Goal: Task Accomplishment & Management: Complete application form

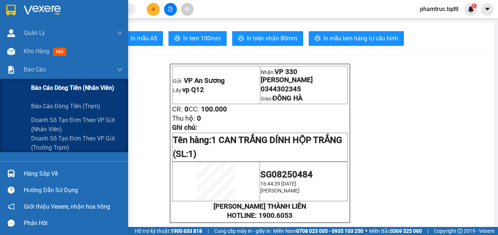
click at [59, 88] on span "Báo cáo dòng tiền (nhân viên)" at bounding box center [72, 87] width 83 height 9
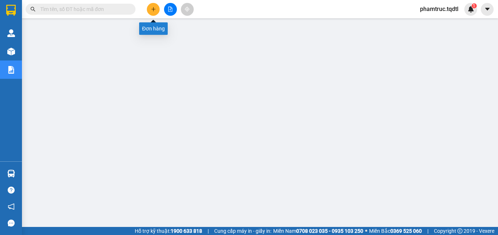
click at [155, 7] on icon "plus" at bounding box center [153, 9] width 5 height 5
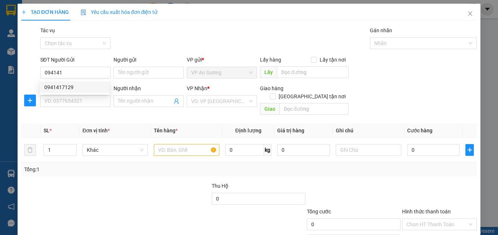
click at [79, 95] on div "SĐT Người Nhận" at bounding box center [75, 89] width 70 height 11
click at [79, 91] on div "SĐT Người Nhận" at bounding box center [75, 88] width 70 height 8
click at [79, 95] on input "SĐT Người Nhận" at bounding box center [75, 101] width 70 height 12
click at [77, 70] on input "094141" at bounding box center [75, 73] width 70 height 12
click at [78, 86] on div "0941417129" at bounding box center [74, 87] width 61 height 8
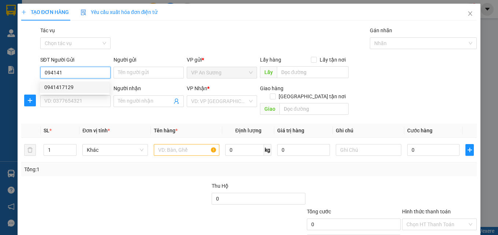
type input "0941417129"
type input "vp Q12"
type input "0944551788"
type input "[PERSON_NAME]"
type input "[GEOGRAPHIC_DATA]"
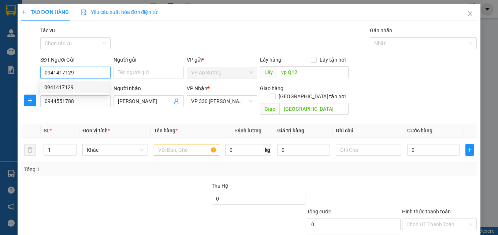
type input "100.000"
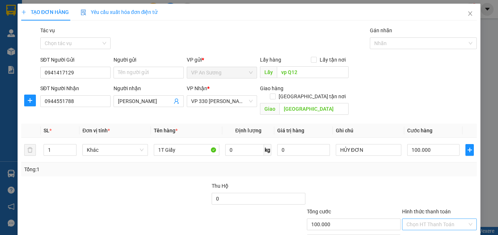
click at [423, 219] on input "Hình thức thanh toán" at bounding box center [437, 224] width 61 height 11
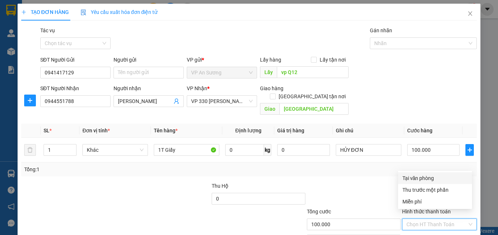
click at [430, 178] on div "Tại văn phòng" at bounding box center [435, 178] width 65 height 8
type input "0"
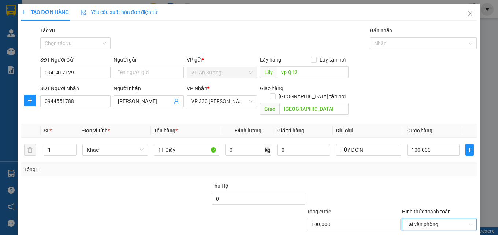
scroll to position [36, 0]
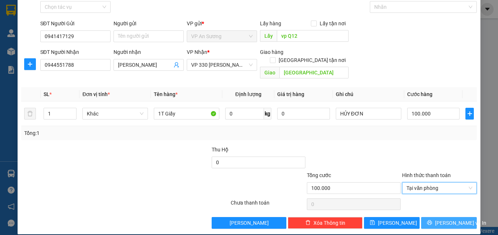
click at [442, 219] on span "[PERSON_NAME] và In" at bounding box center [460, 223] width 51 height 8
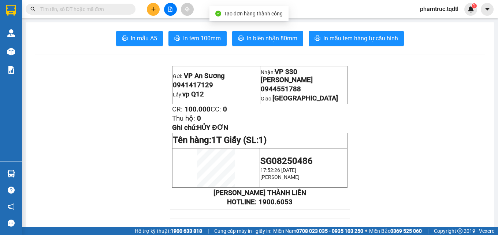
click at [287, 44] on button "In biên nhận 80mm" at bounding box center [267, 38] width 71 height 15
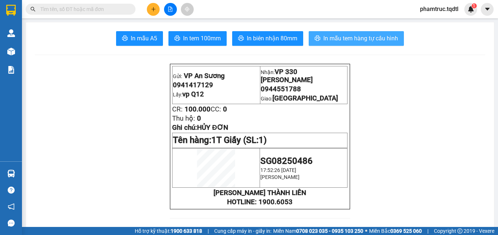
click at [369, 40] on span "In mẫu tem hàng tự cấu hình" at bounding box center [361, 38] width 75 height 9
